Goal: Task Accomplishment & Management: Manage account settings

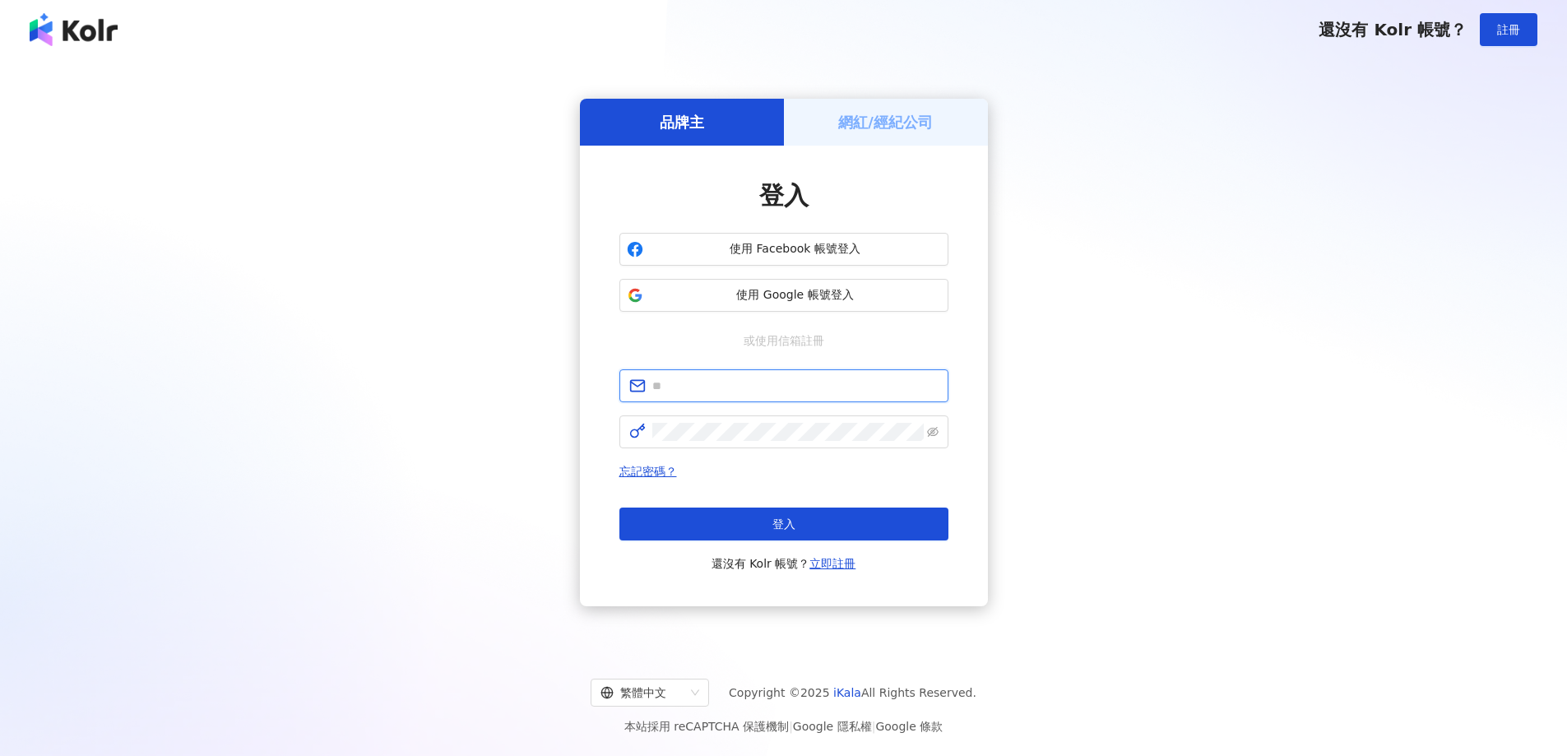
click at [694, 393] on input "text" at bounding box center [795, 386] width 286 height 18
type input "**********"
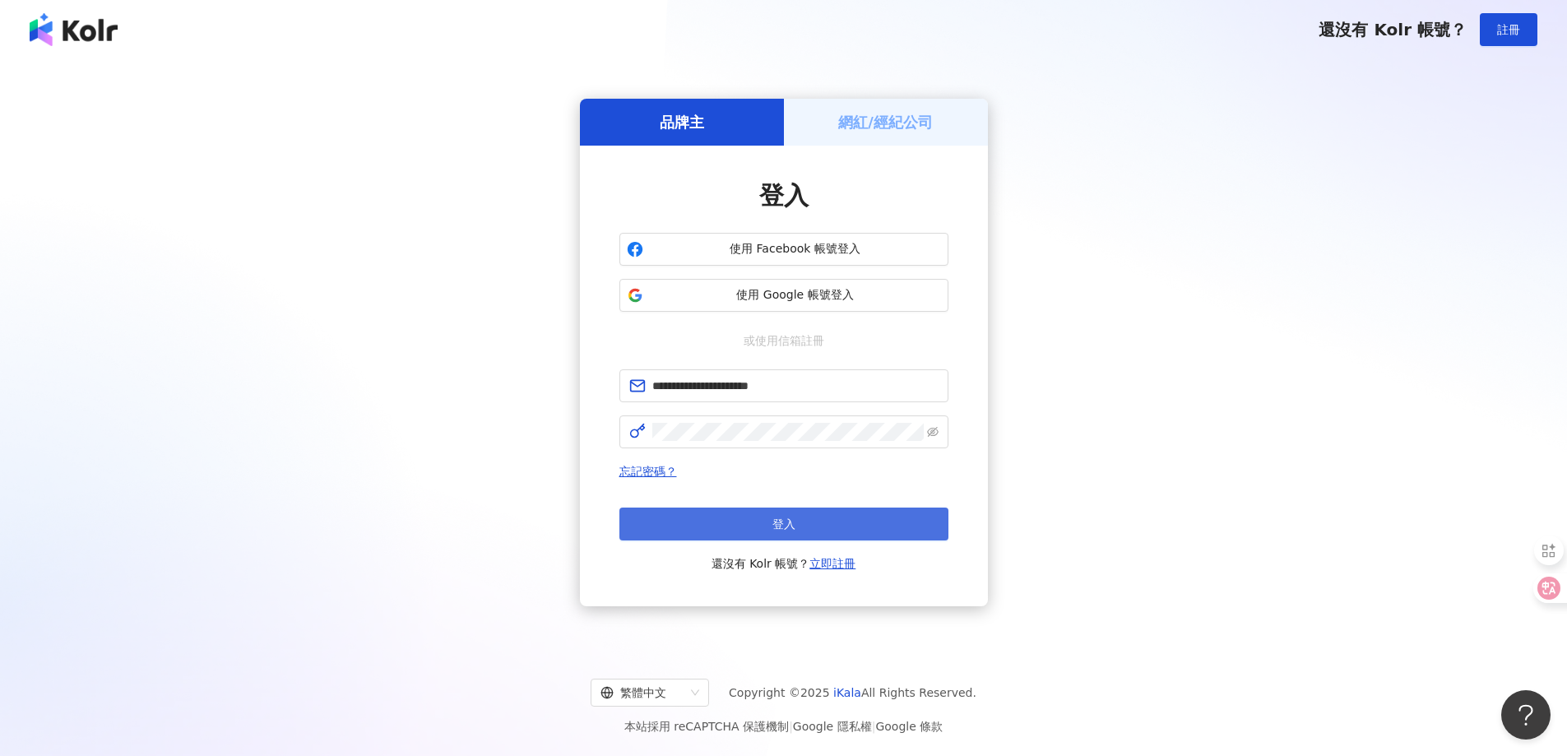
click at [781, 533] on button "登入" at bounding box center [783, 523] width 329 height 33
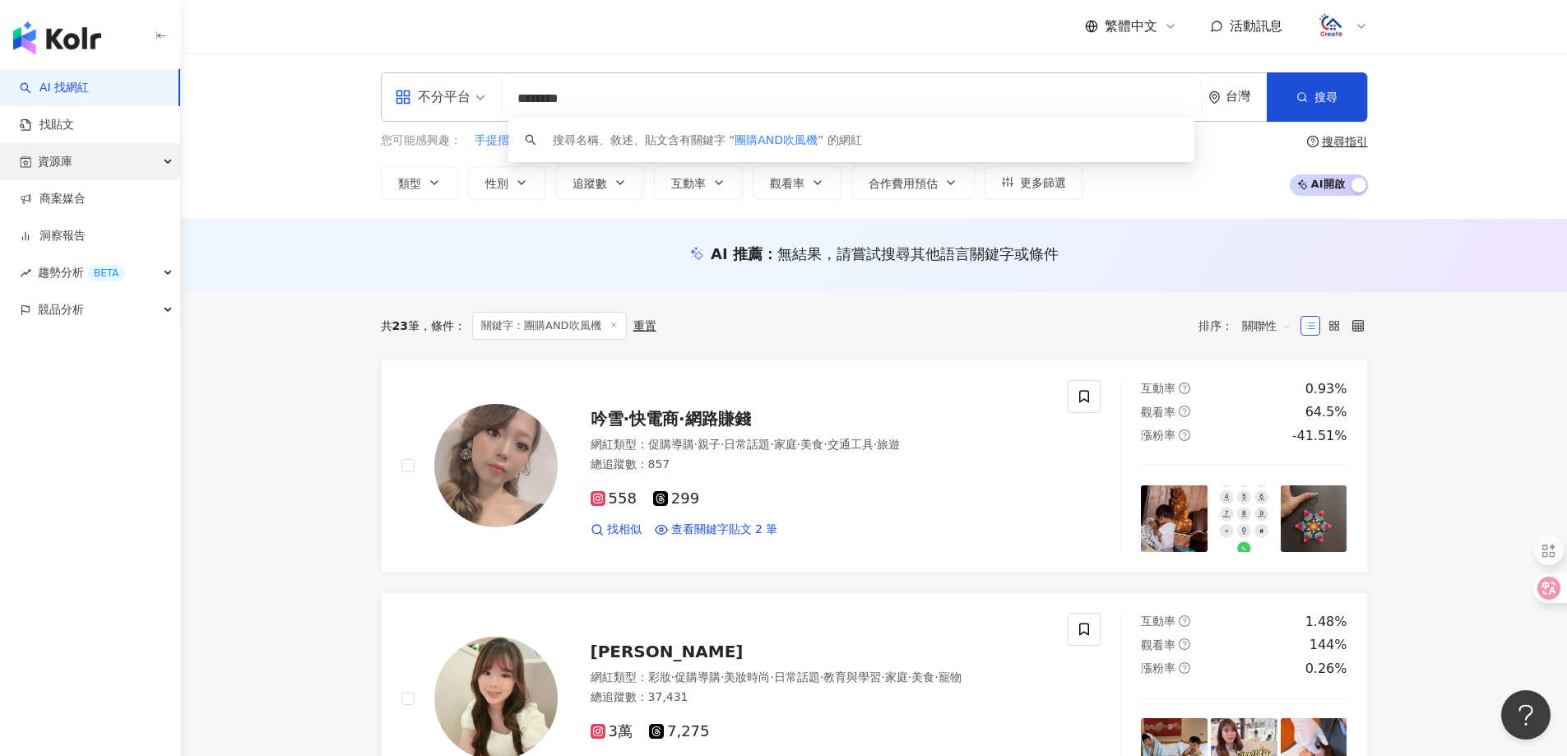
click at [86, 155] on div "資源庫" at bounding box center [90, 161] width 180 height 37
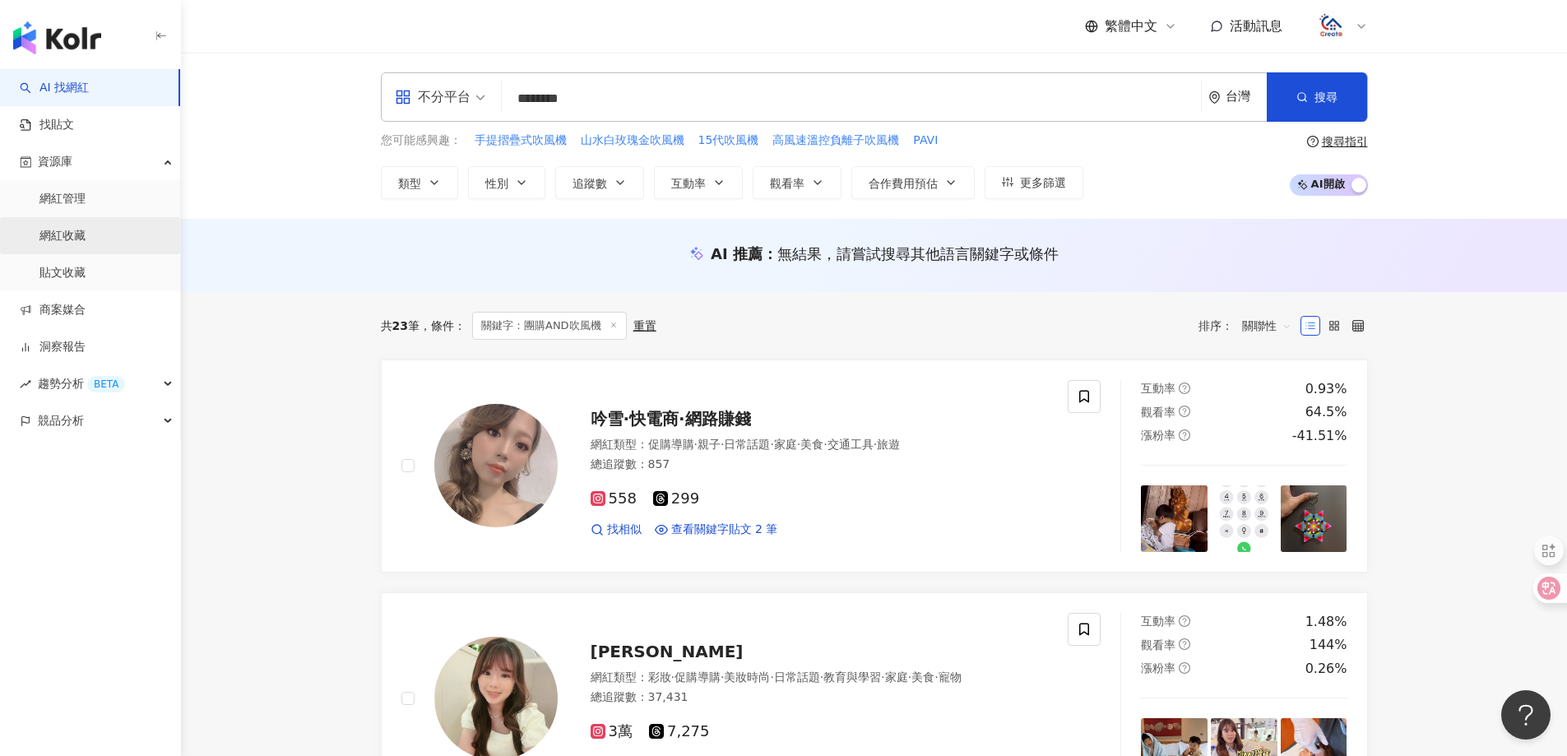
click at [72, 238] on link "網紅收藏" at bounding box center [62, 236] width 46 height 16
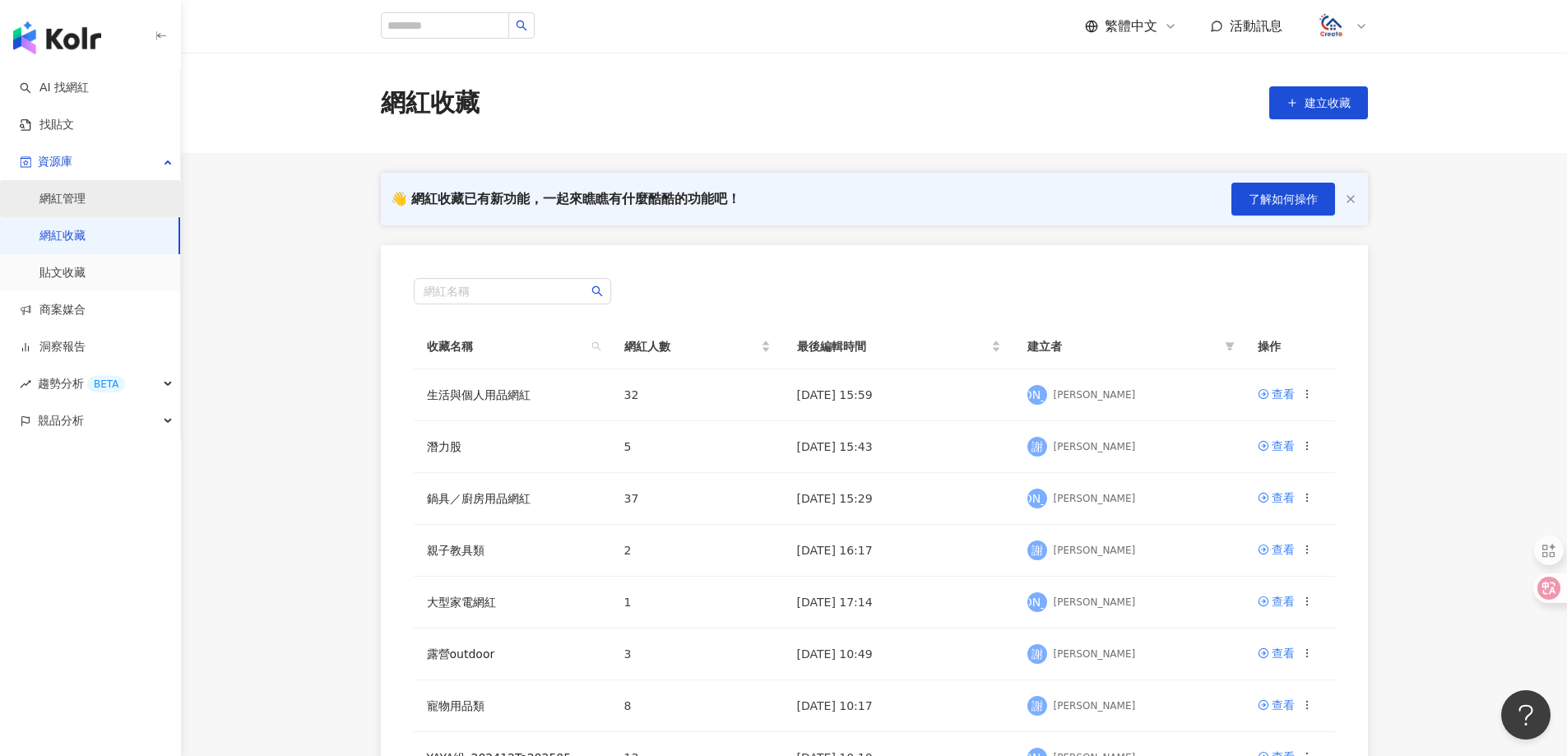
click at [63, 202] on link "網紅管理" at bounding box center [62, 199] width 46 height 16
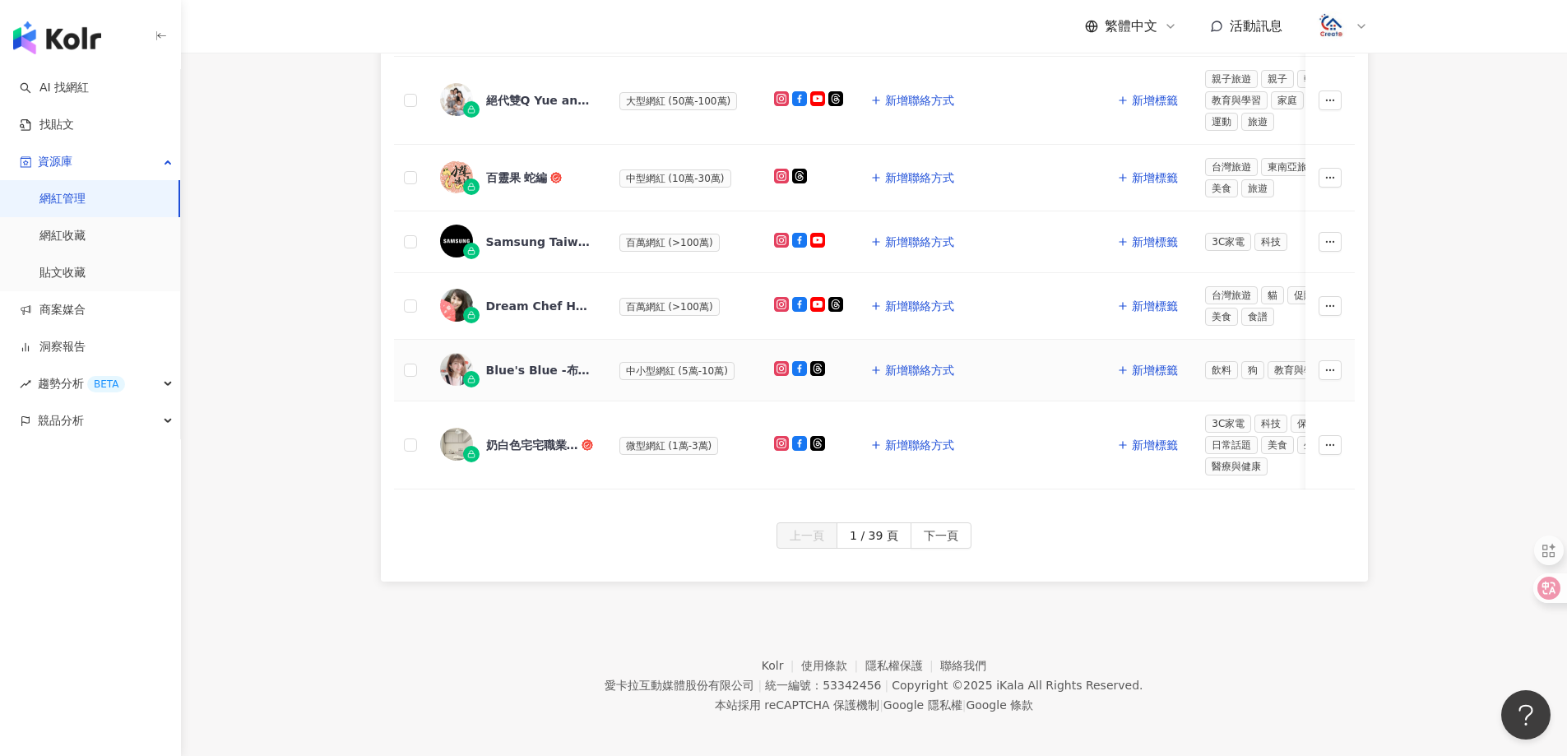
scroll to position [721, 0]
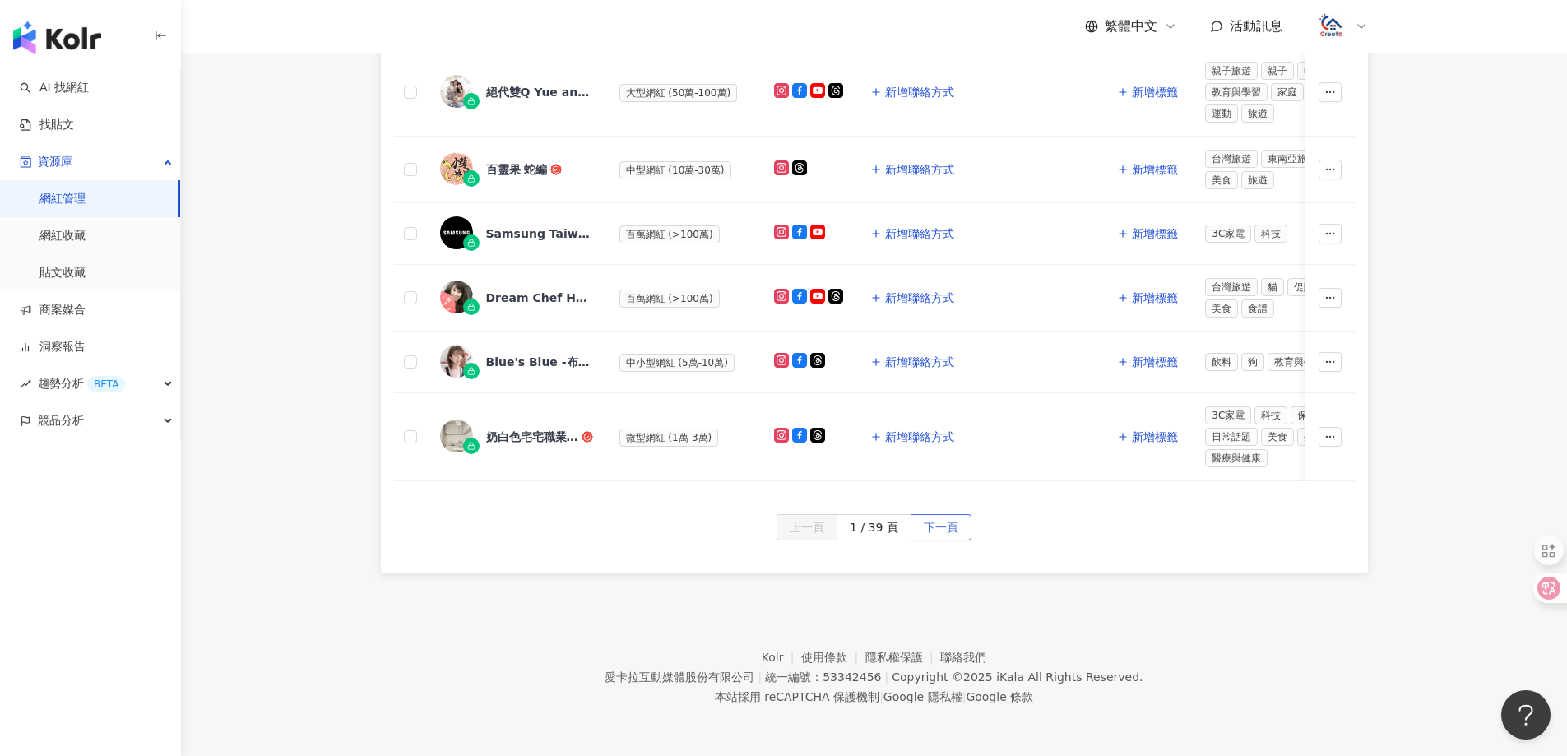
click at [951, 529] on span "下一頁" at bounding box center [941, 528] width 35 height 26
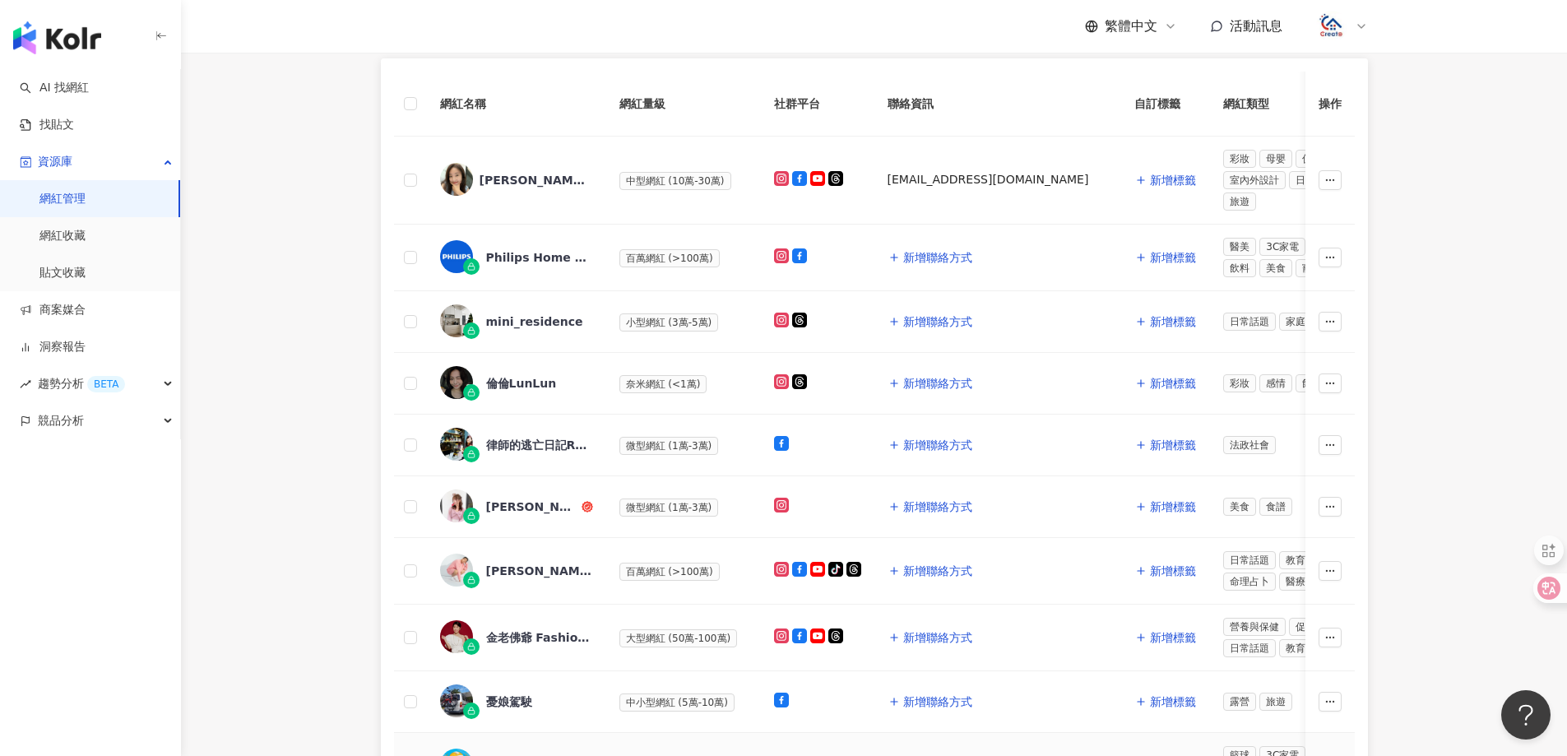
scroll to position [30, 0]
